Goal: Task Accomplishment & Management: Manage account settings

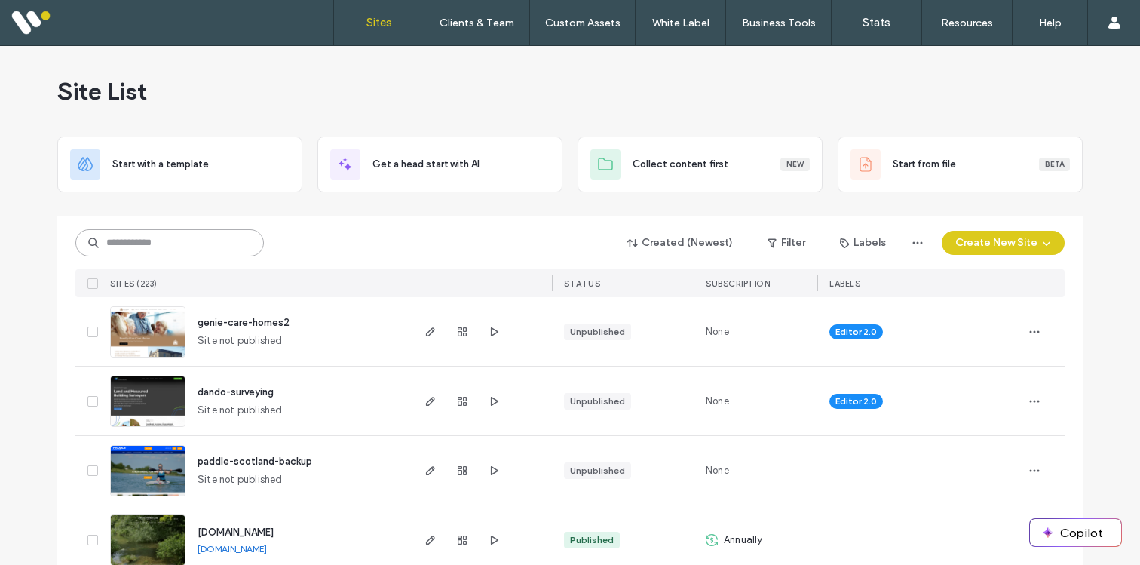
click at [154, 235] on input at bounding box center [169, 242] width 188 height 27
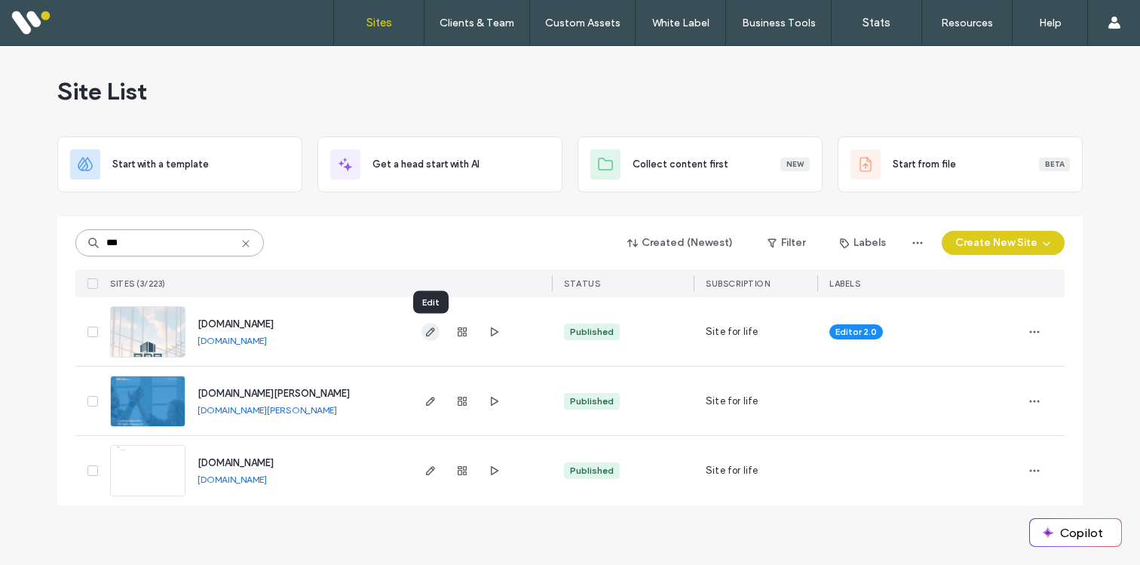
type input "***"
click at [429, 328] on icon "button" at bounding box center [430, 332] width 12 height 12
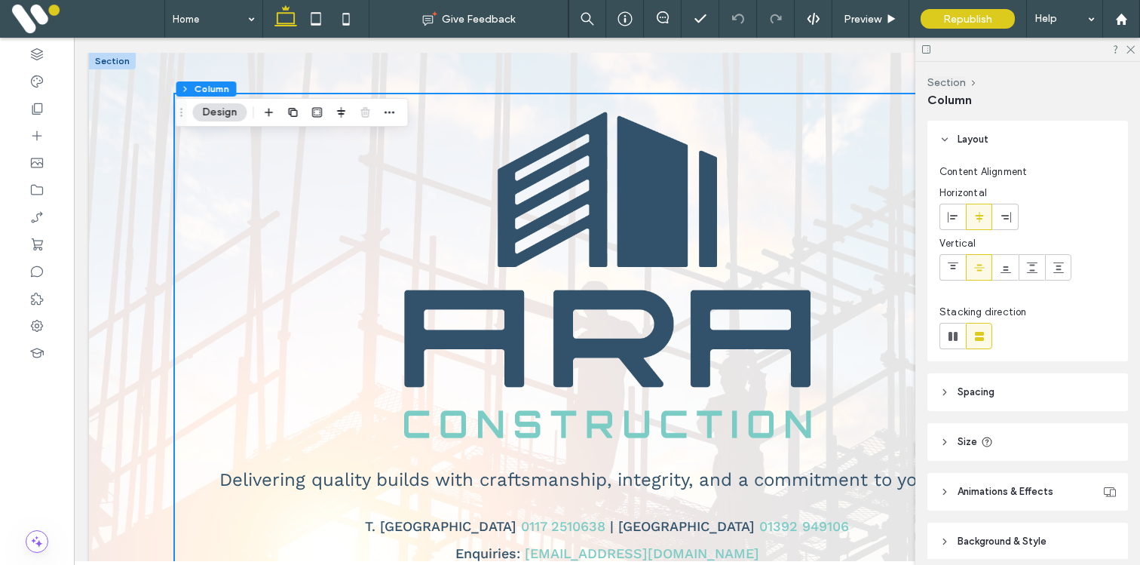
click at [168, 257] on div "Delivering quality builds with craftsmanship, integrity, and a commitment to yo…" at bounding box center [607, 337] width 905 height 568
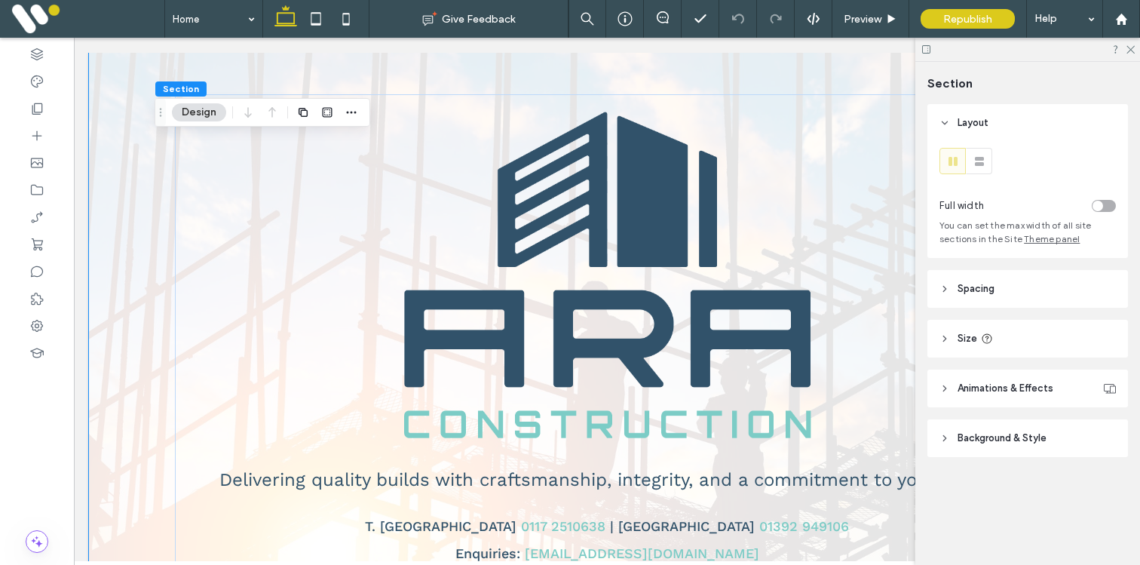
click at [987, 436] on span "Background & Style" at bounding box center [1001, 437] width 89 height 15
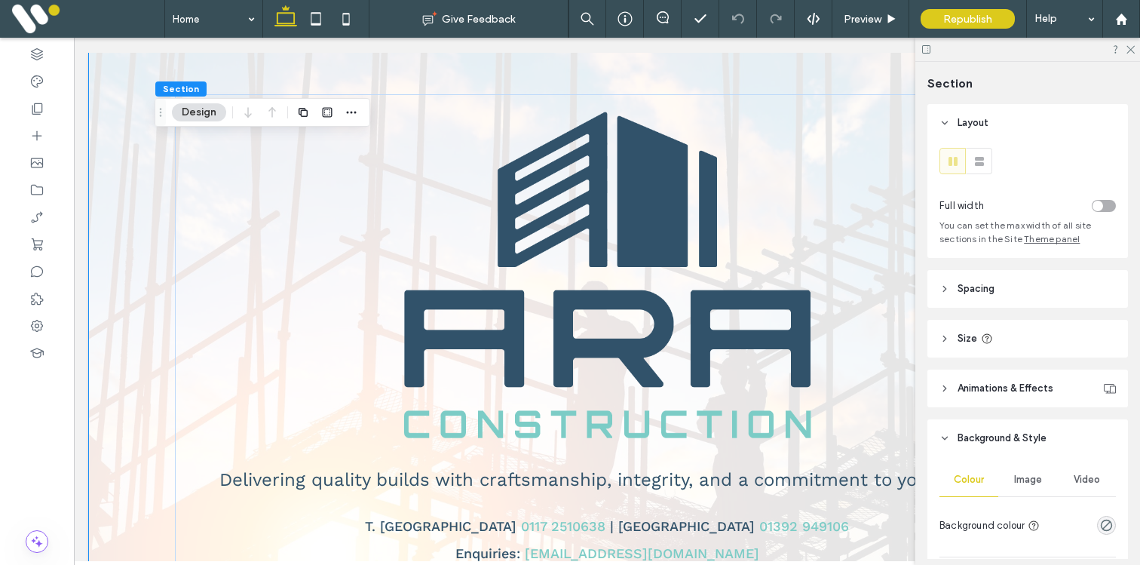
click at [1021, 476] on span "Image" at bounding box center [1028, 479] width 28 height 12
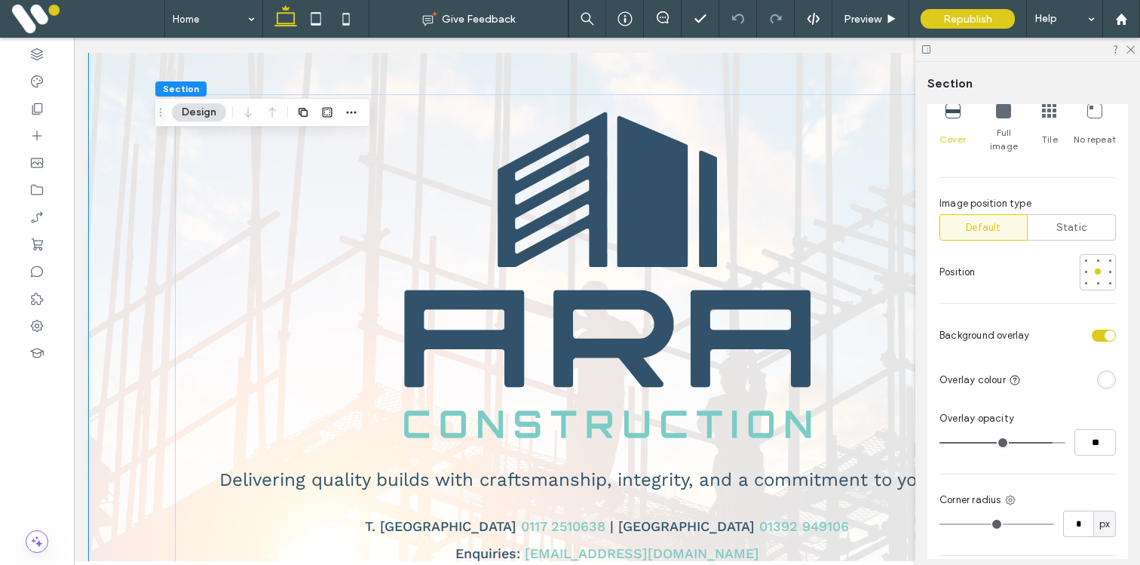
scroll to position [673, 0]
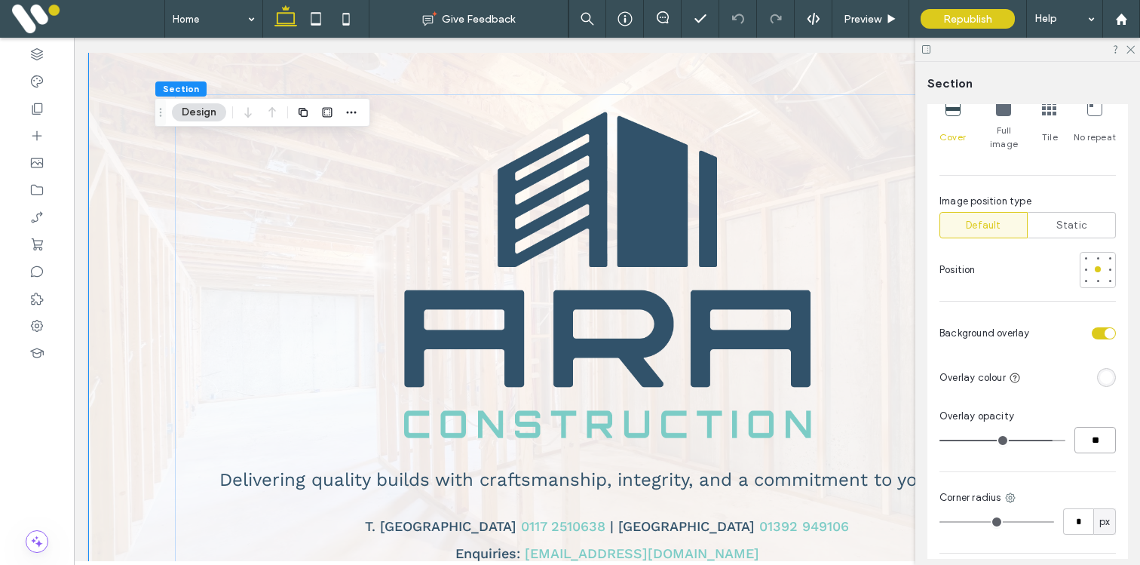
click at [1104, 430] on input "**" at bounding box center [1094, 440] width 41 height 26
type input "**"
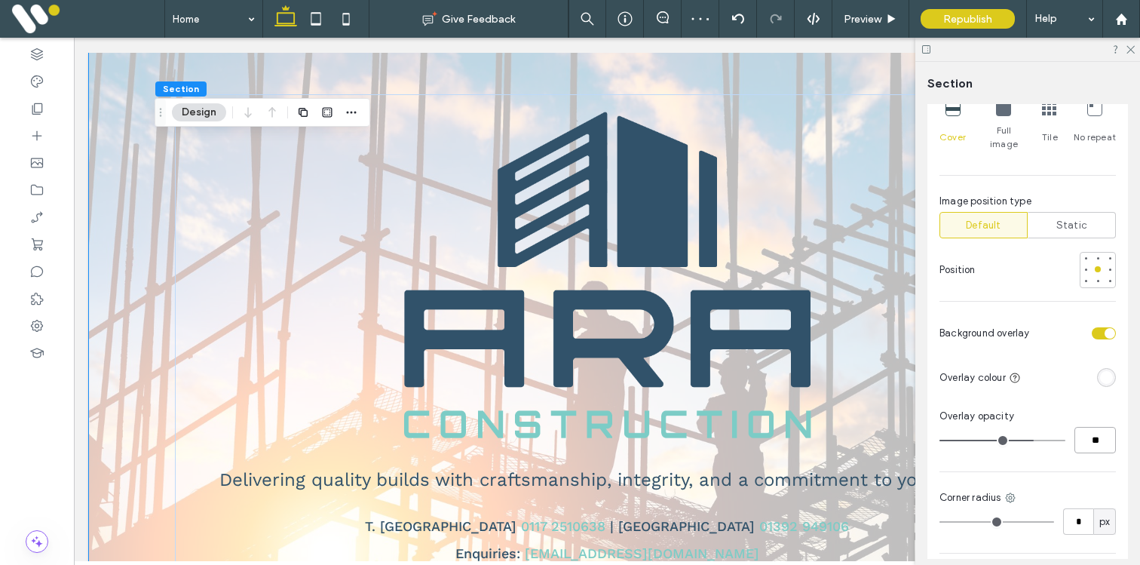
type input "*"
type input "**"
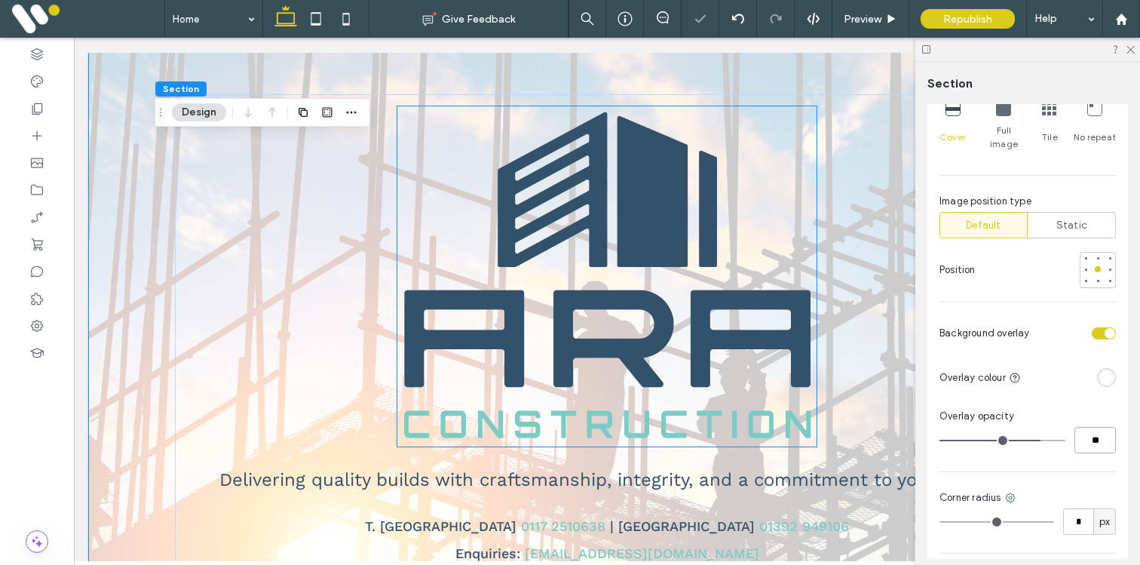
scroll to position [70, 0]
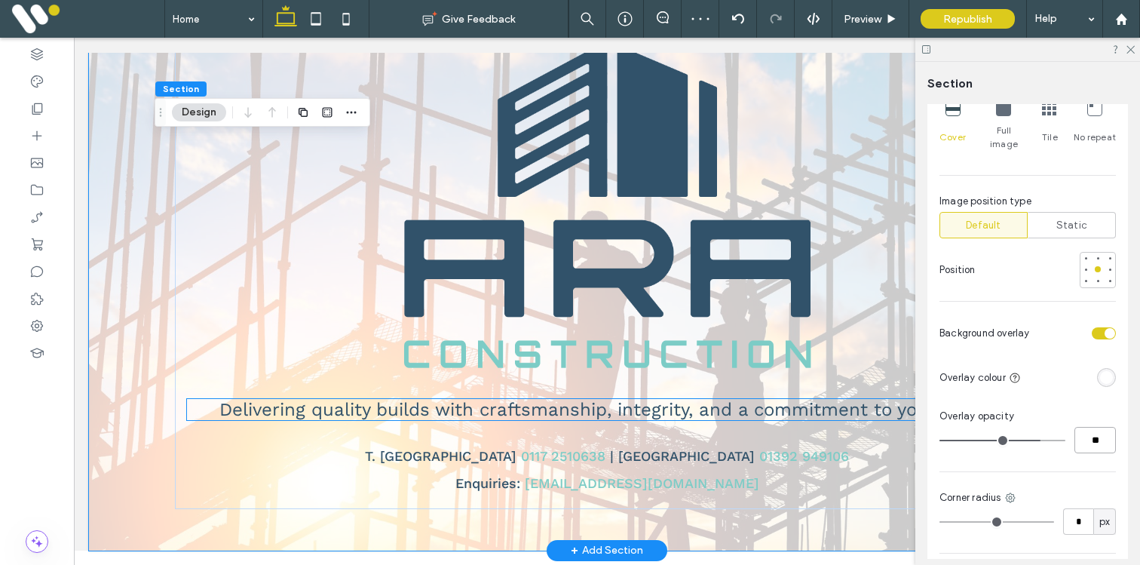
click at [583, 418] on span "Delivering quality builds with craftsmanship, integrity, and a commitment to yo…" at bounding box center [606, 409] width 775 height 21
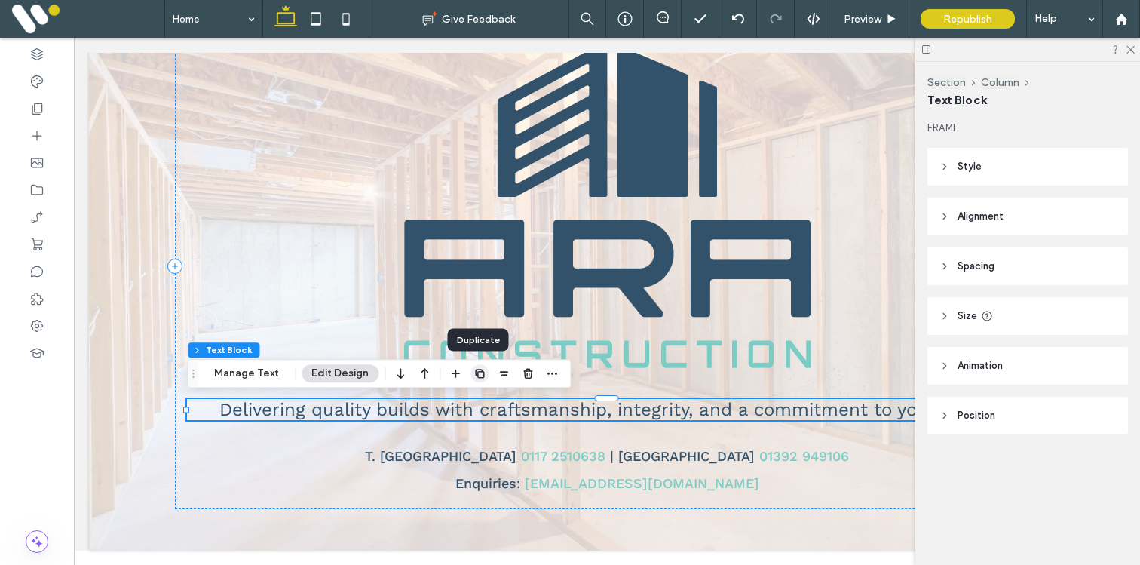
click at [481, 371] on icon "button" at bounding box center [479, 373] width 12 height 12
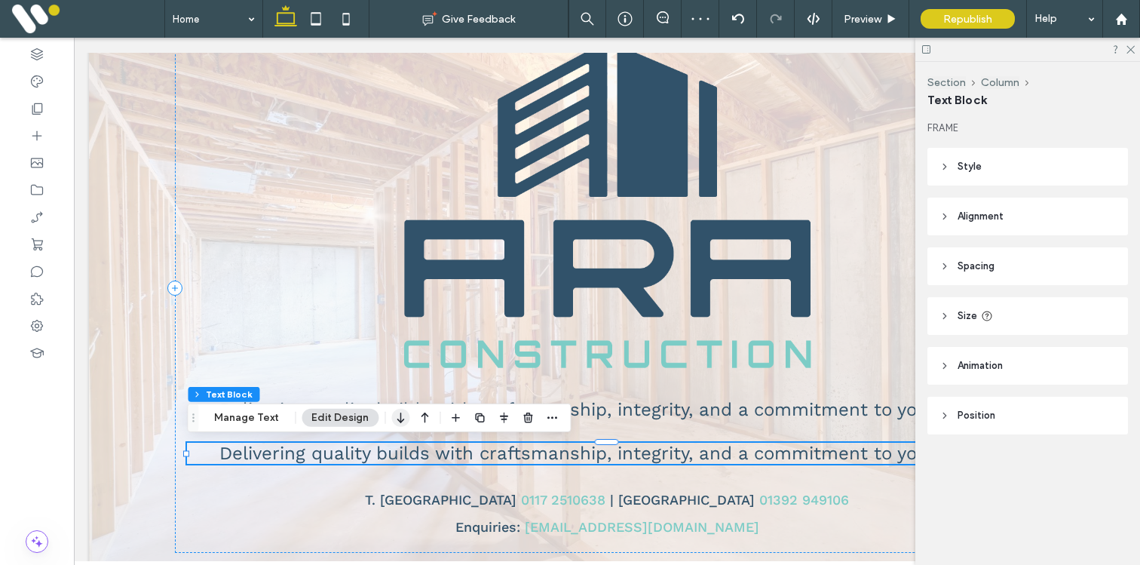
click at [403, 413] on icon "button" at bounding box center [400, 417] width 18 height 27
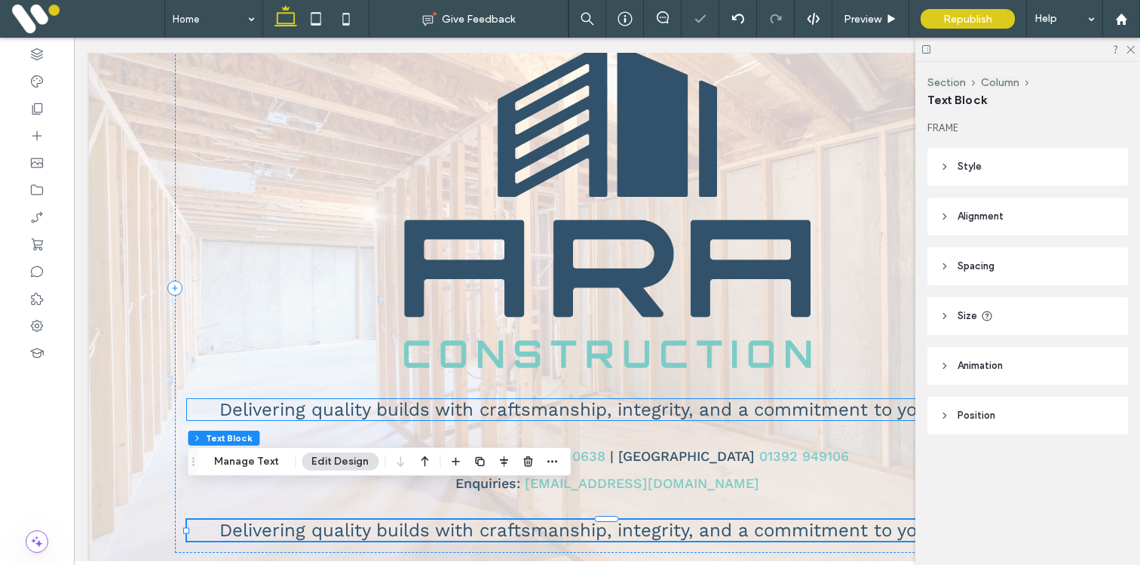
scroll to position [115, 0]
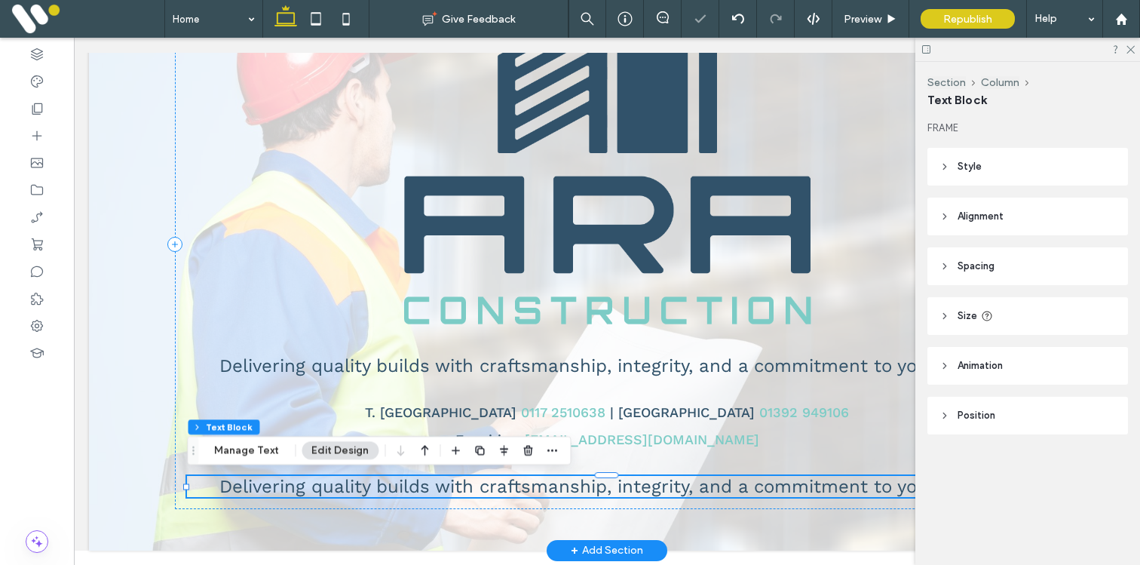
click at [556, 488] on span "Delivering quality builds with craftsmanship, integrity, and a commitment to yo…" at bounding box center [606, 486] width 775 height 21
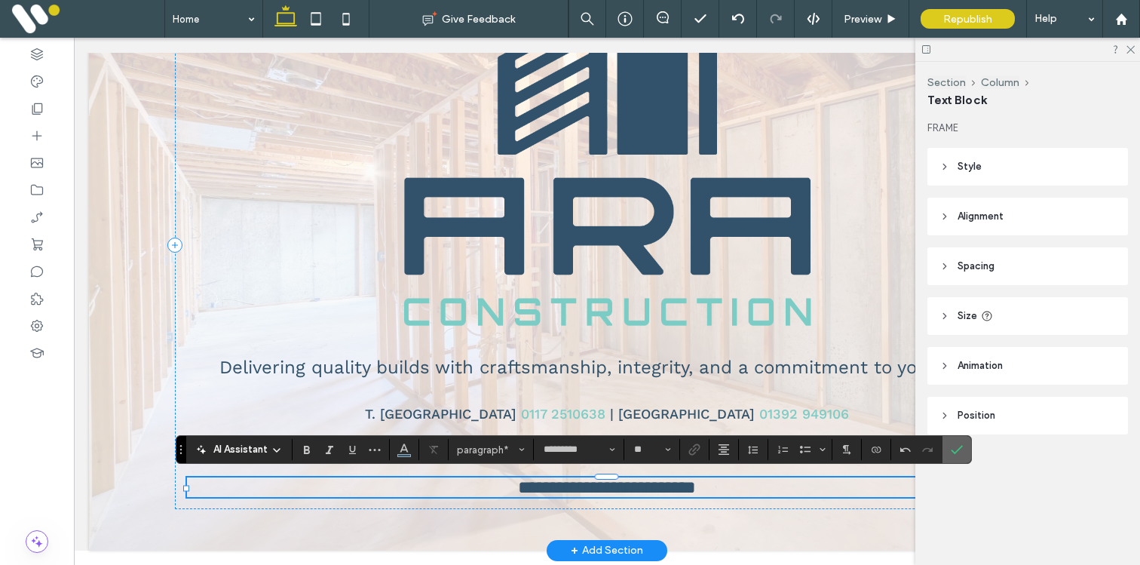
click at [948, 449] on label "Confirm" at bounding box center [956, 449] width 23 height 27
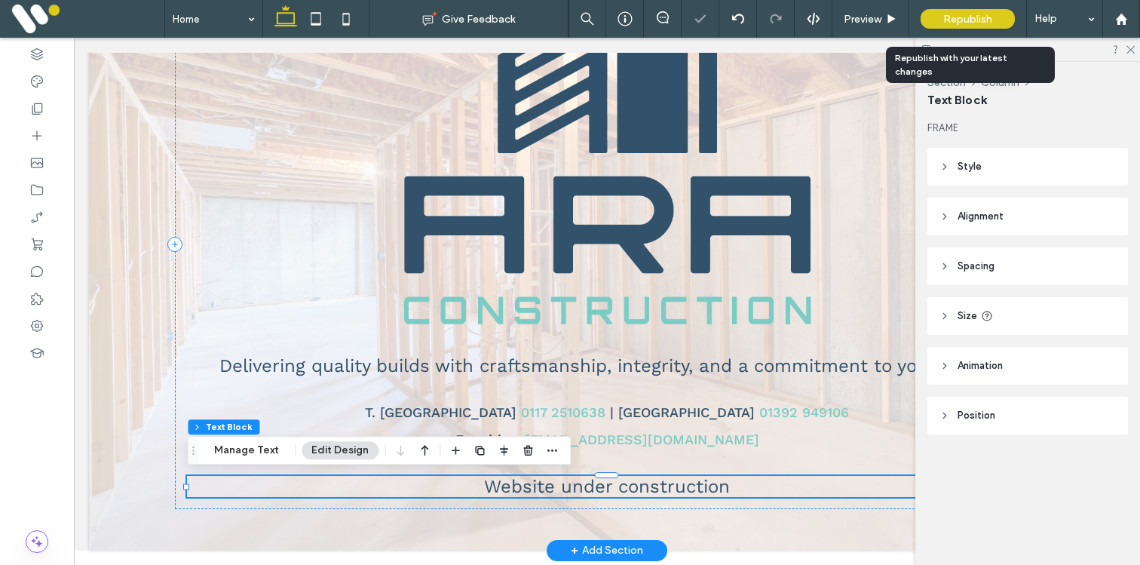
click at [956, 19] on span "Republish" at bounding box center [967, 19] width 49 height 13
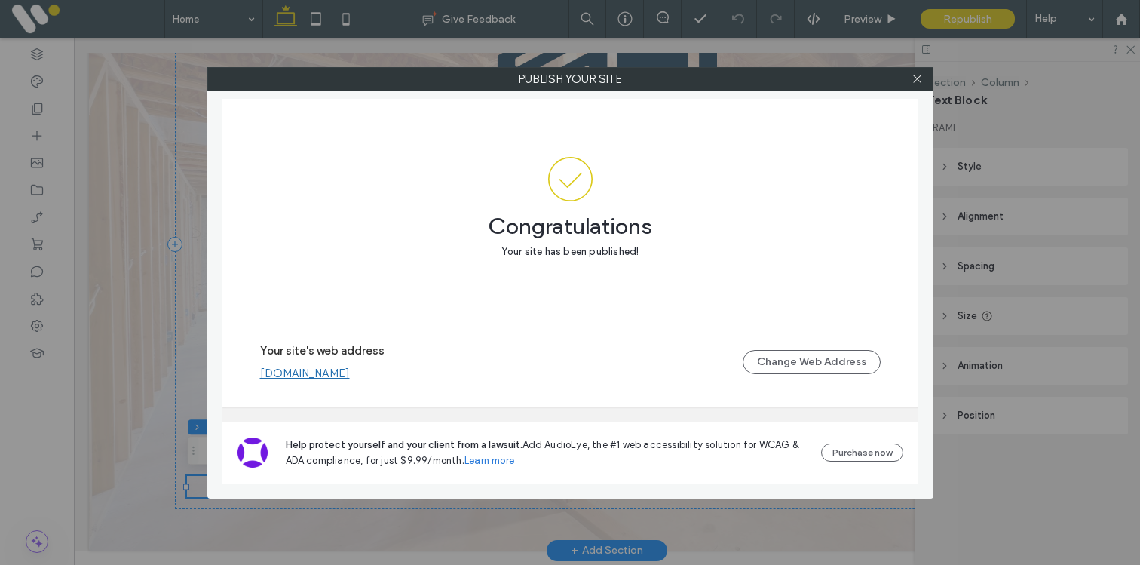
click at [336, 372] on link "[DOMAIN_NAME]" at bounding box center [305, 373] width 90 height 14
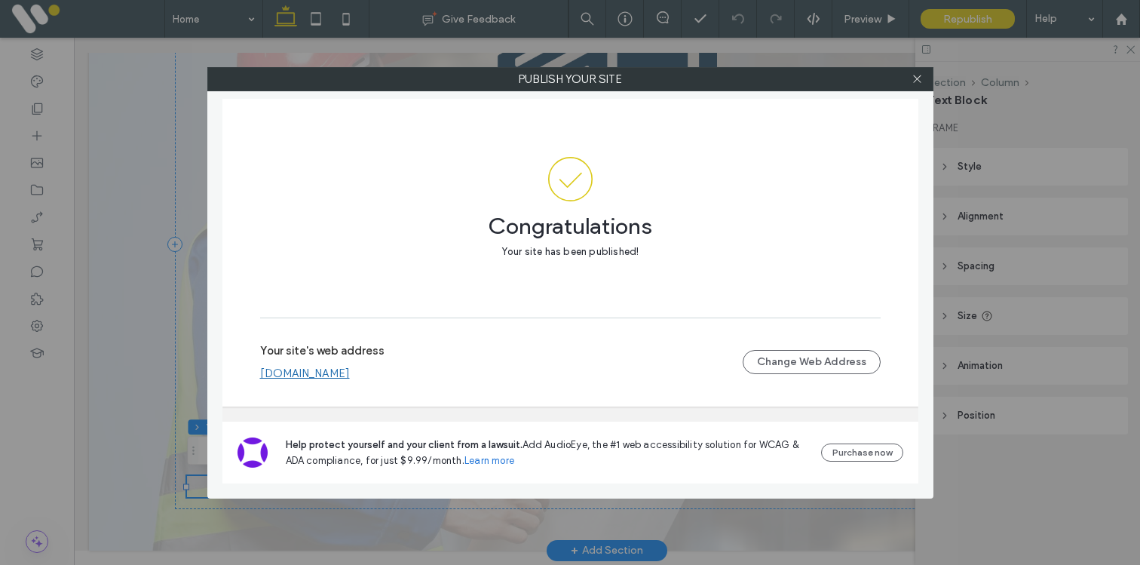
click at [926, 77] on div at bounding box center [917, 79] width 23 height 23
click at [924, 77] on div at bounding box center [917, 79] width 23 height 23
click at [923, 77] on div at bounding box center [917, 79] width 23 height 23
click at [920, 77] on icon at bounding box center [916, 78] width 11 height 11
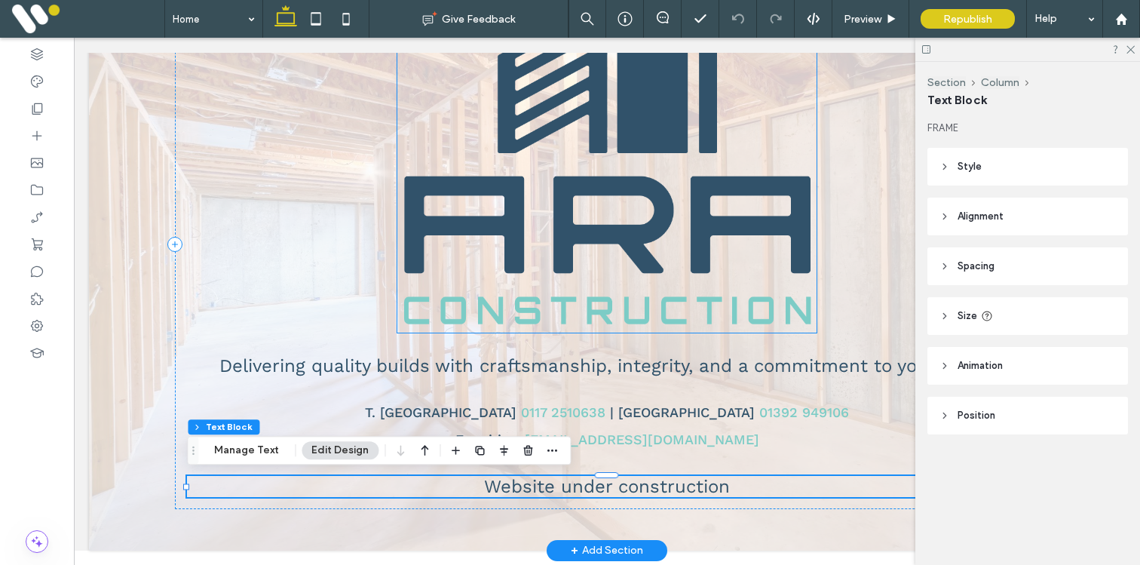
click at [628, 141] on img at bounding box center [607, 162] width 420 height 340
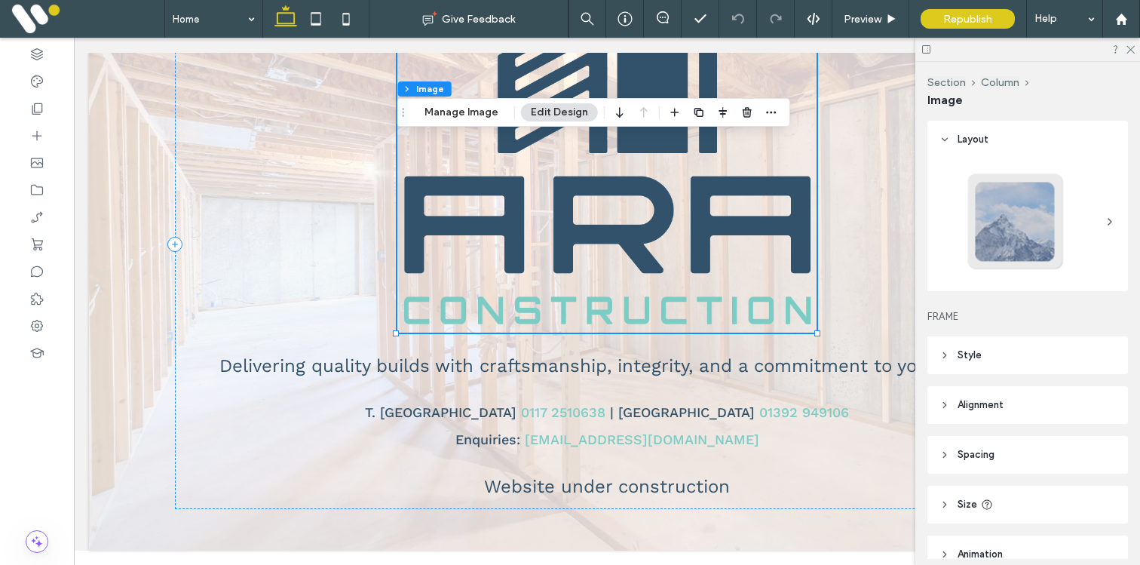
click at [962, 504] on span "Size" at bounding box center [967, 504] width 20 height 15
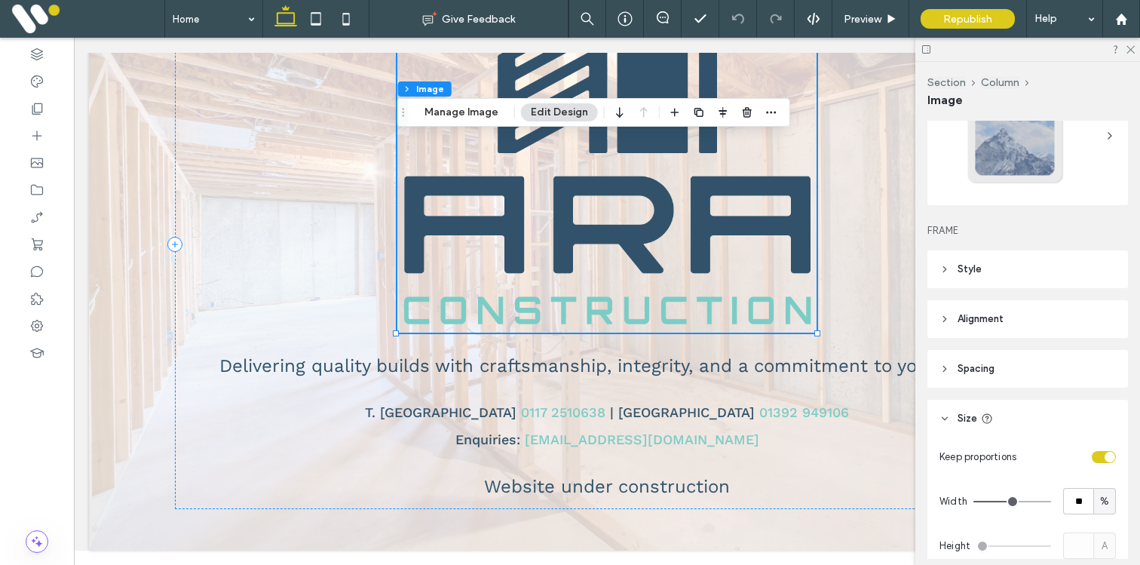
scroll to position [141, 0]
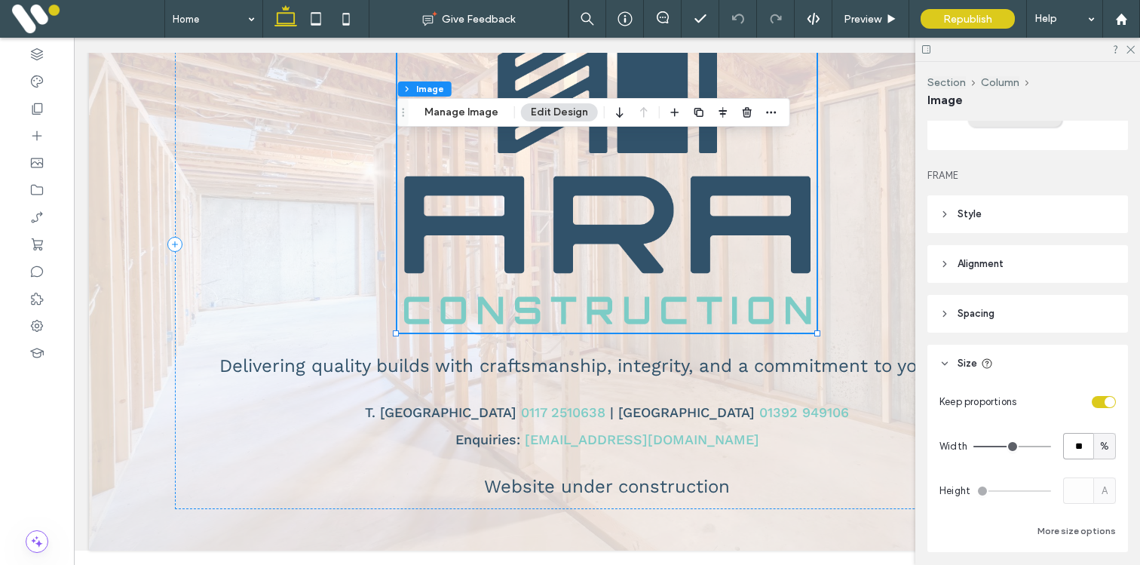
click at [1081, 447] on input "**" at bounding box center [1078, 446] width 30 height 26
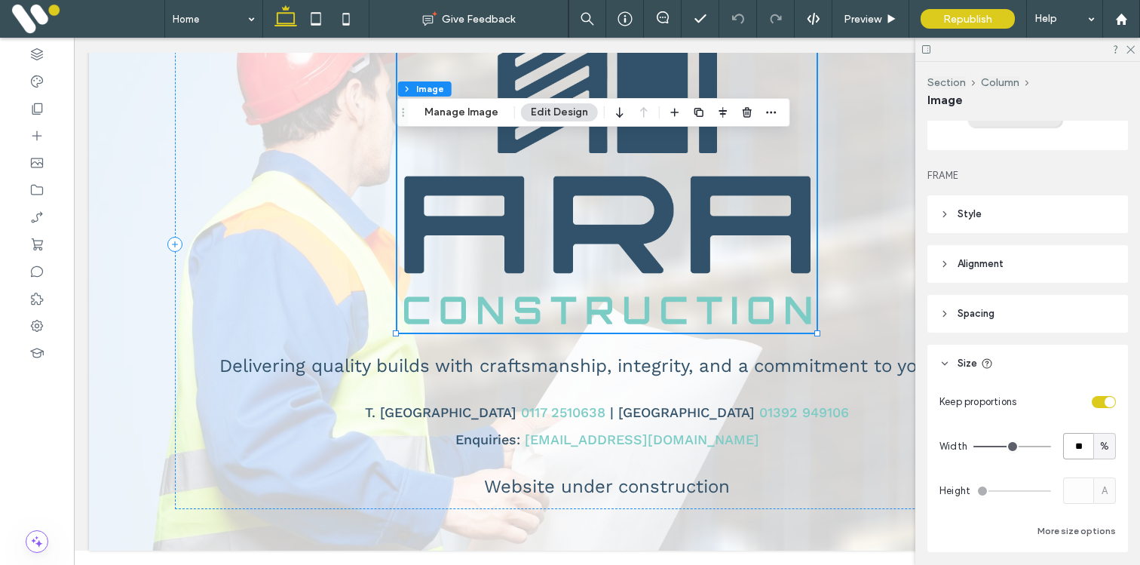
type input "**"
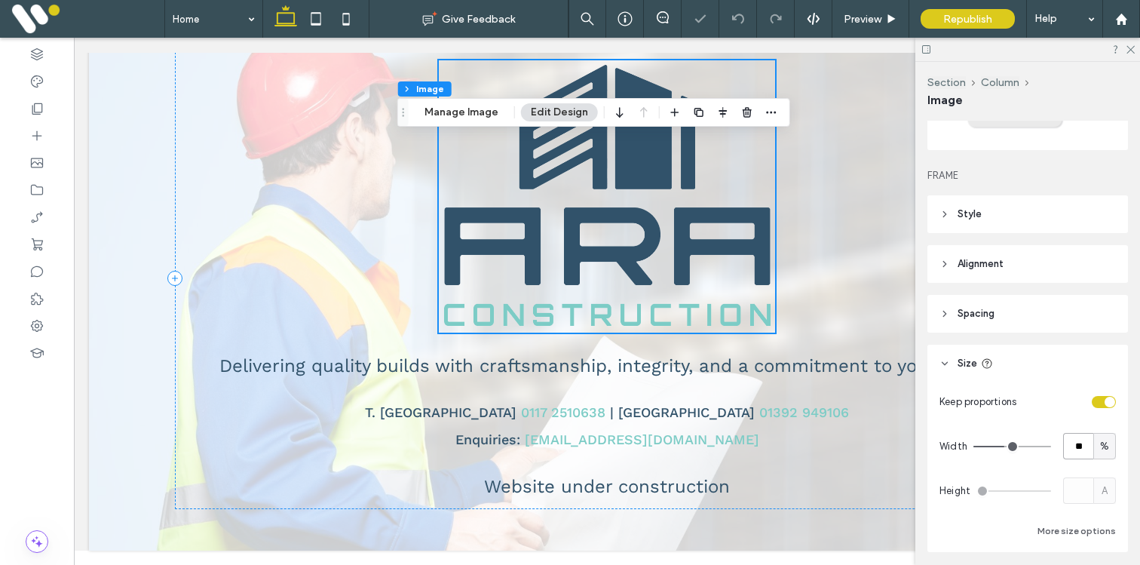
scroll to position [46, 0]
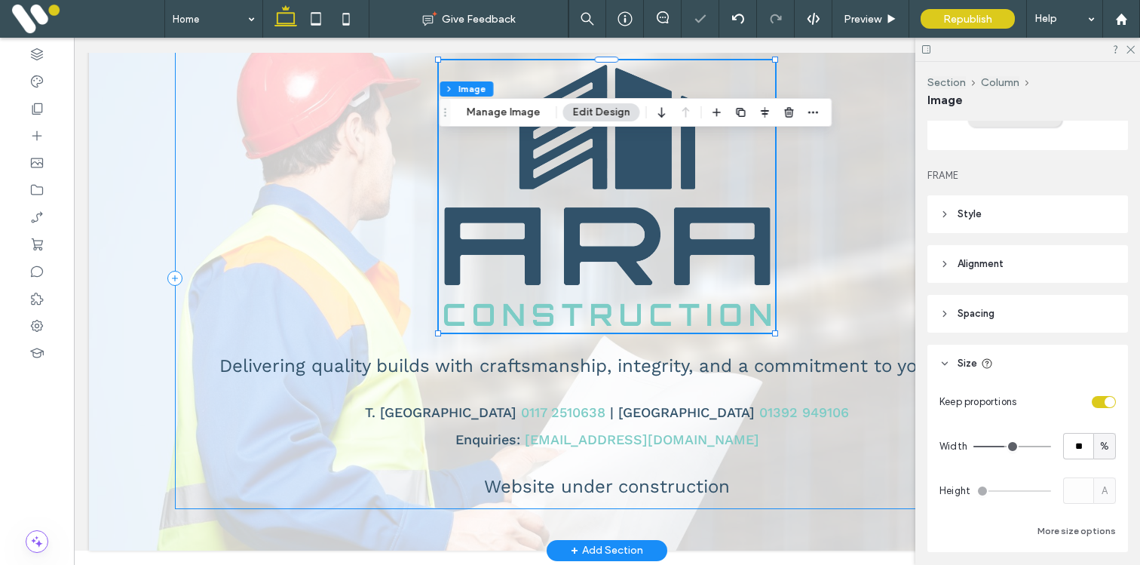
click at [883, 124] on div "Delivering quality builds with craftsmanship, integrity, and a commitment to yo…" at bounding box center [606, 278] width 863 height 461
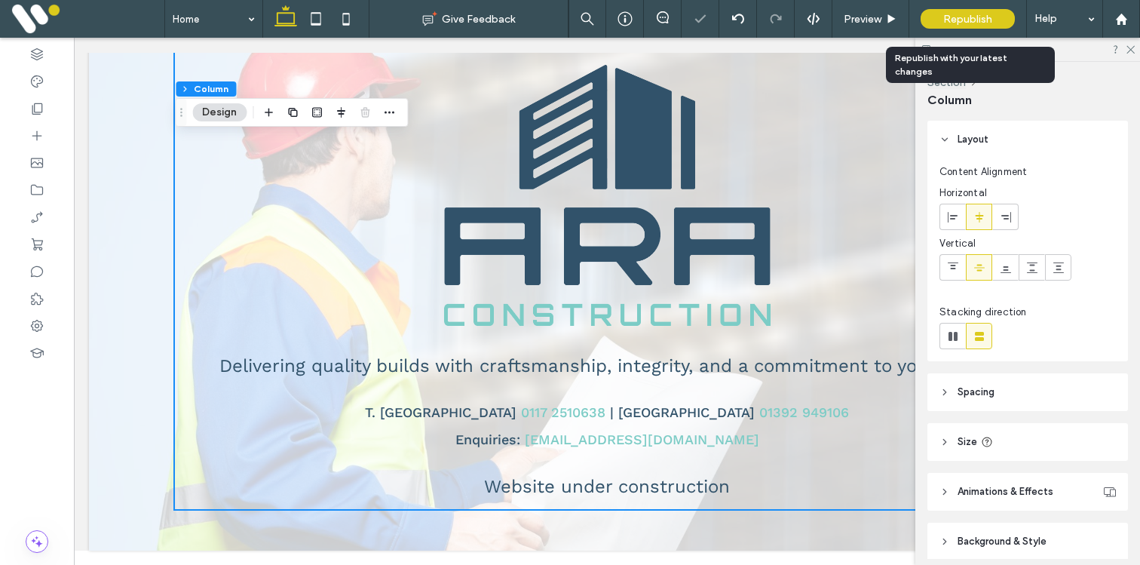
click at [951, 21] on span "Republish" at bounding box center [967, 19] width 49 height 13
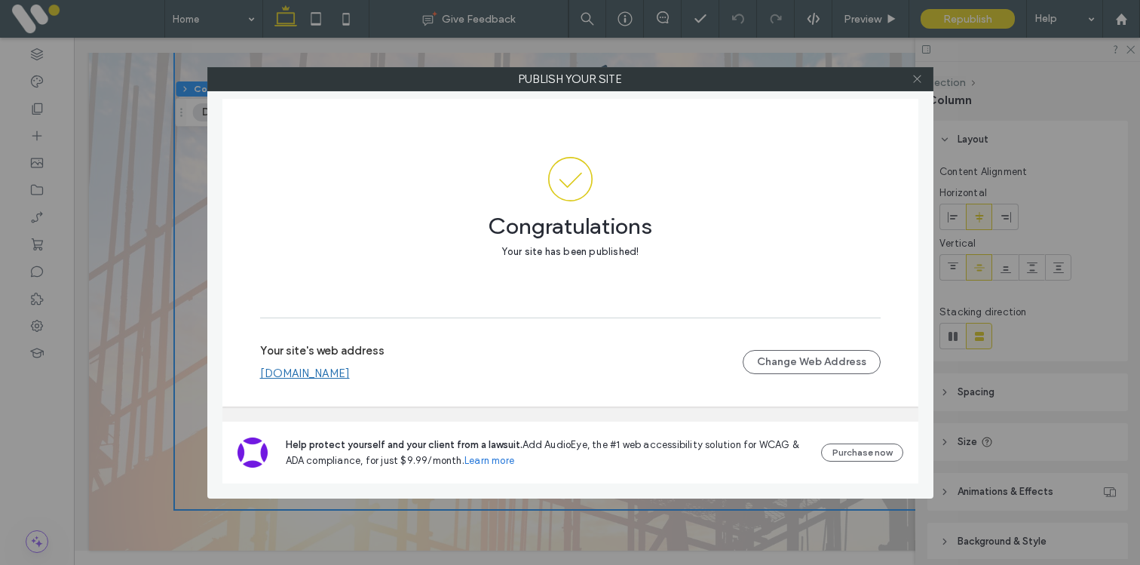
click at [912, 82] on icon at bounding box center [916, 78] width 11 height 11
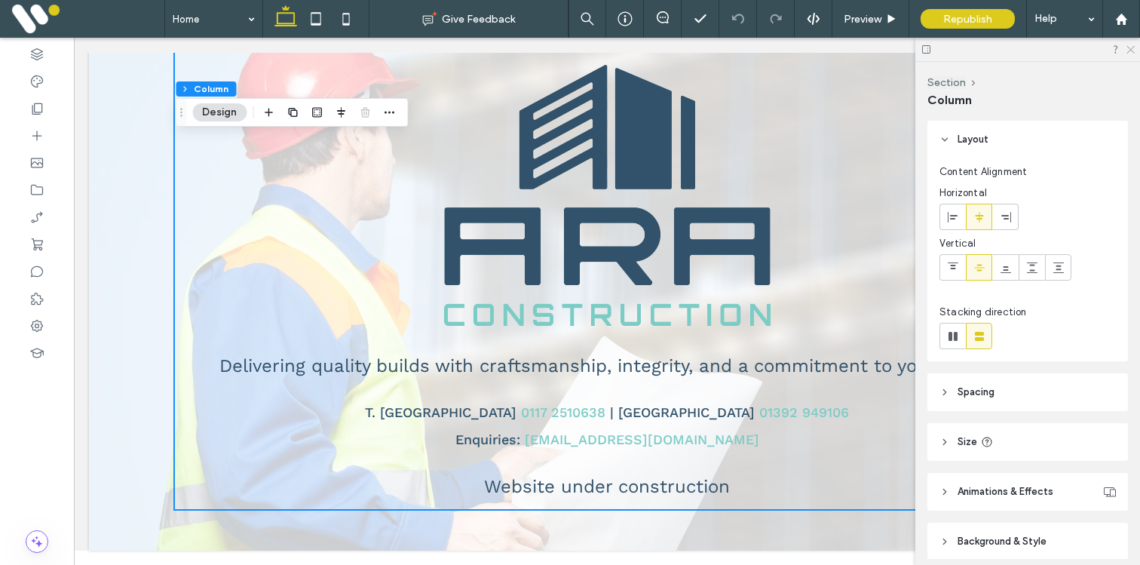
click at [1131, 47] on use at bounding box center [1130, 50] width 8 height 8
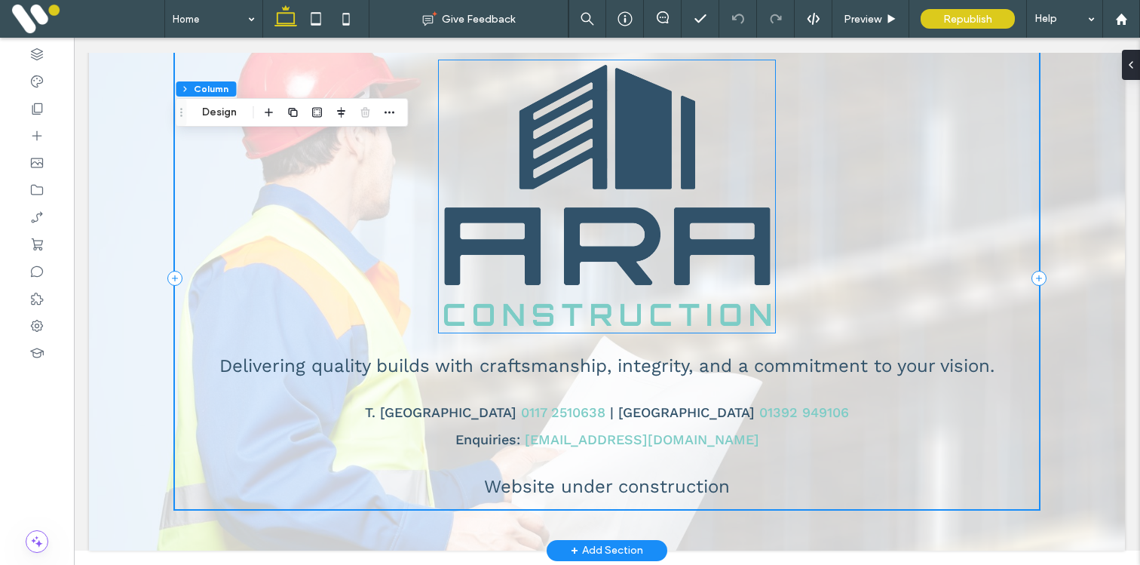
scroll to position [0, 0]
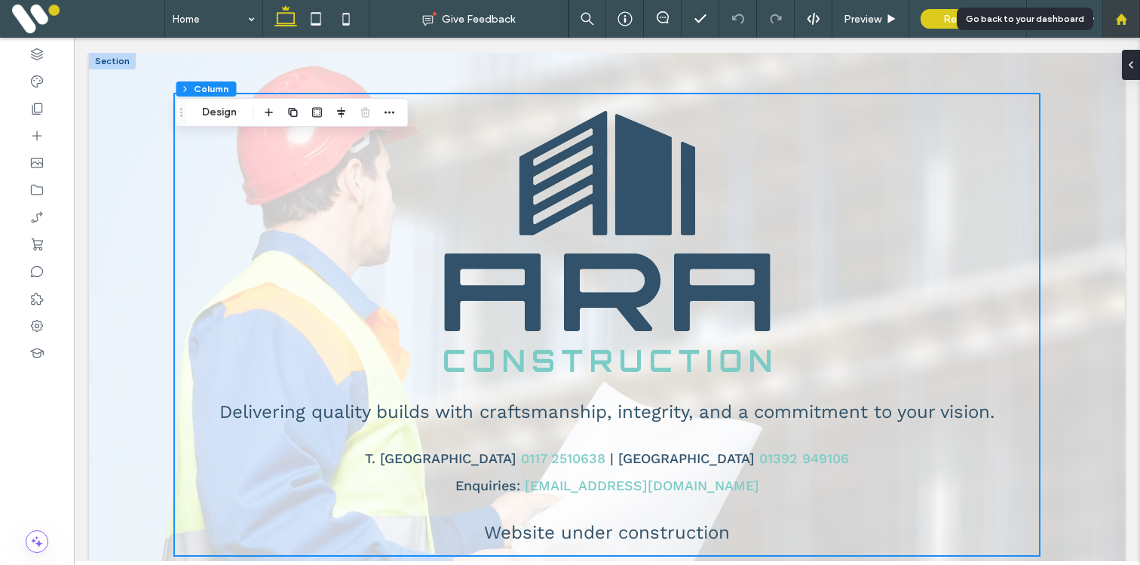
click at [1115, 18] on icon at bounding box center [1121, 19] width 13 height 13
